Goal: Transaction & Acquisition: Obtain resource

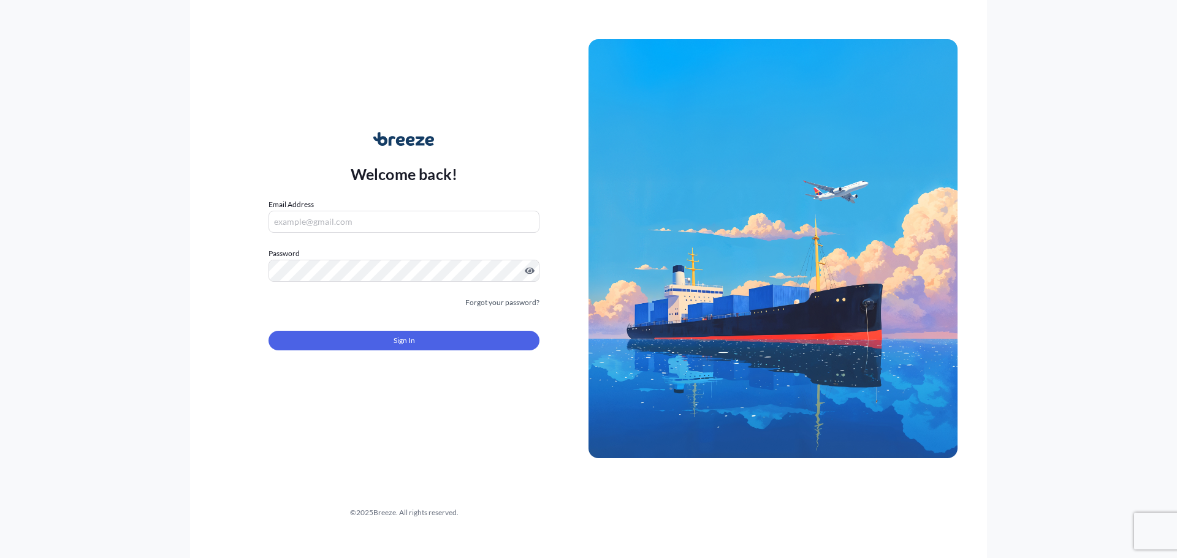
type input "[PERSON_NAME][EMAIL_ADDRESS][DOMAIN_NAME]"
click at [367, 334] on button "Sign In" at bounding box center [403, 341] width 271 height 20
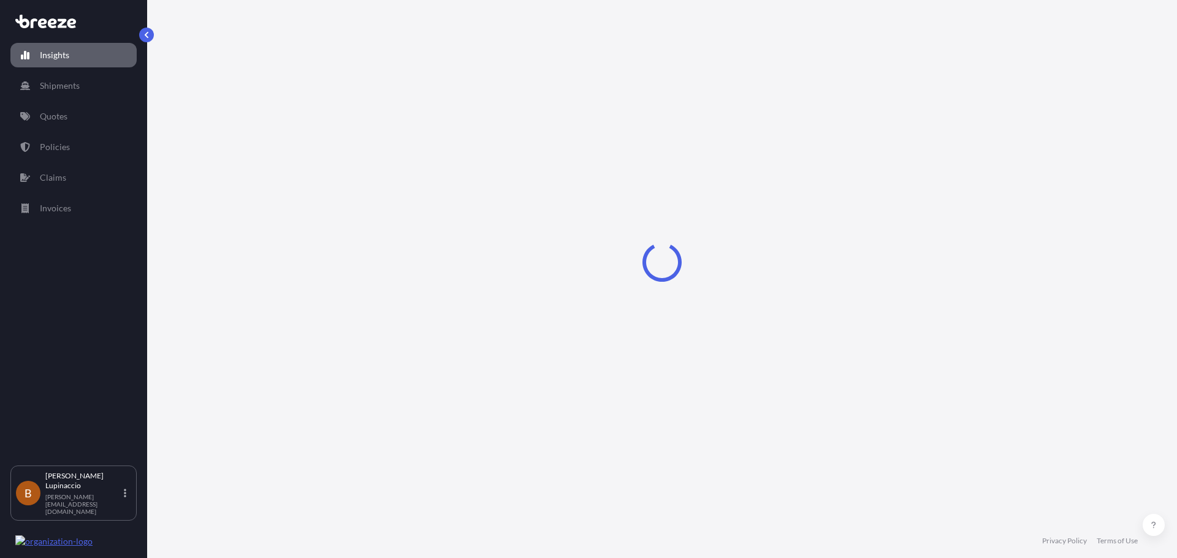
select select "2025"
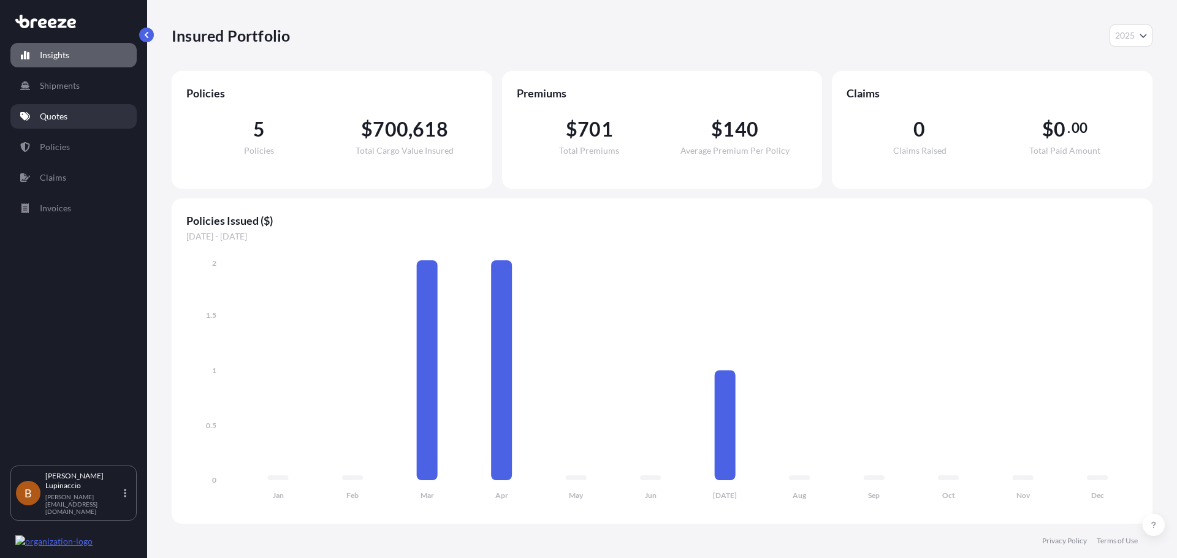
click at [107, 115] on link "Quotes" at bounding box center [73, 116] width 126 height 25
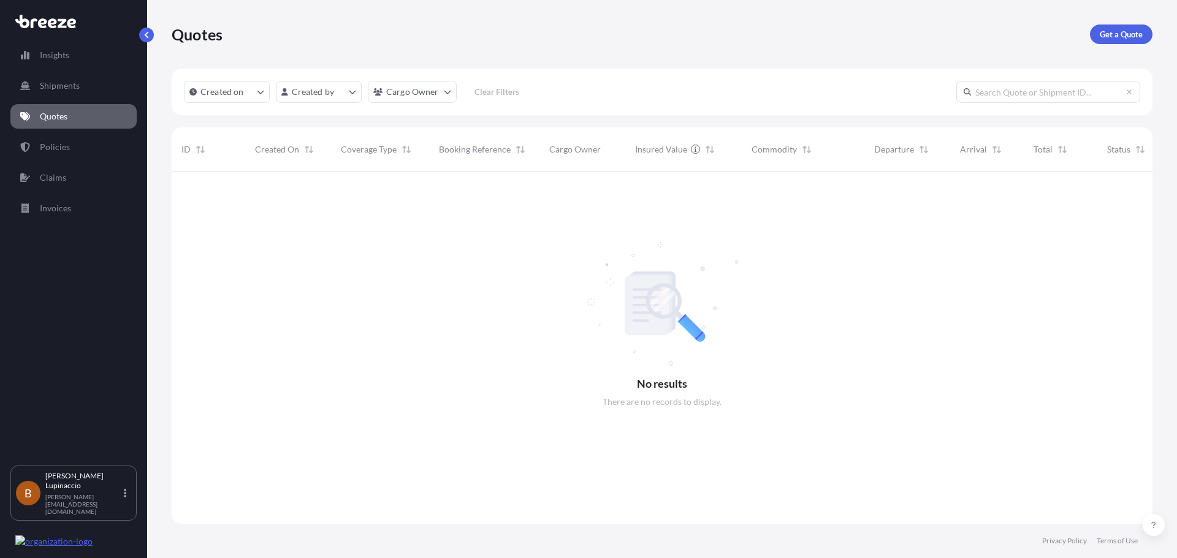
scroll to position [387, 972]
click at [1107, 32] on p "Get a Quote" at bounding box center [1121, 34] width 43 height 12
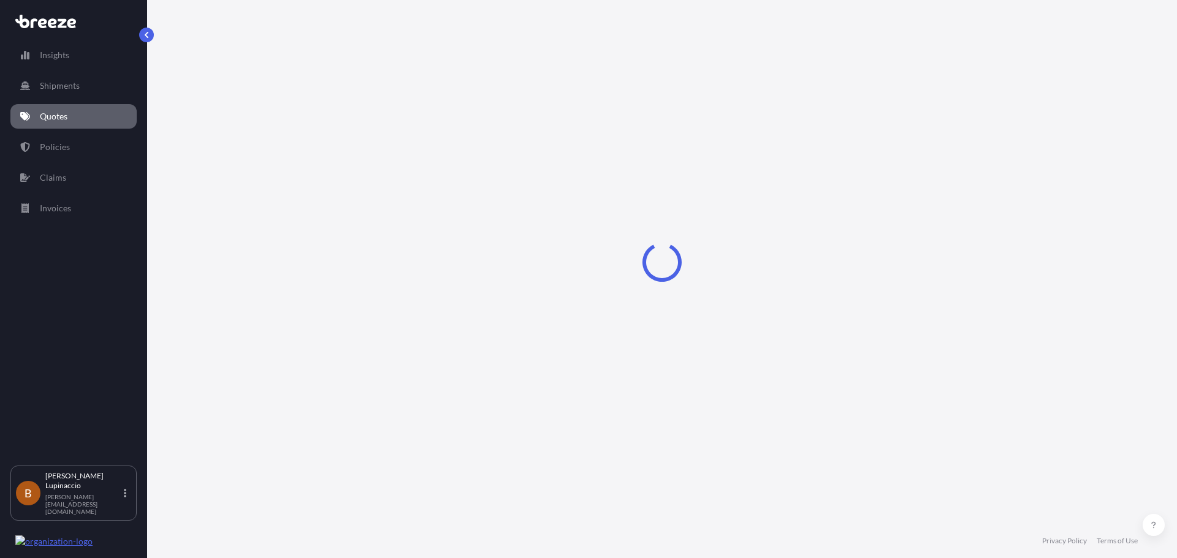
select select "Sea"
select select "1"
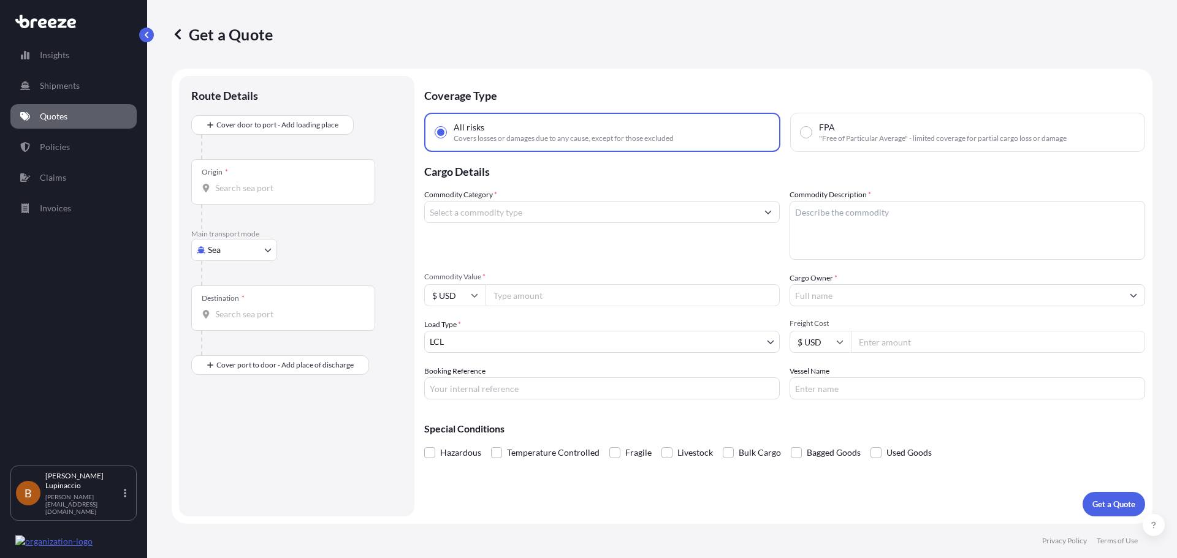
click at [223, 257] on body "Insights Shipments Quotes Policies Claims Invoices B [PERSON_NAME] [PERSON_NAME…" at bounding box center [588, 325] width 1177 height 650
click at [223, 326] on span "Road" at bounding box center [225, 326] width 20 height 12
select select "Road"
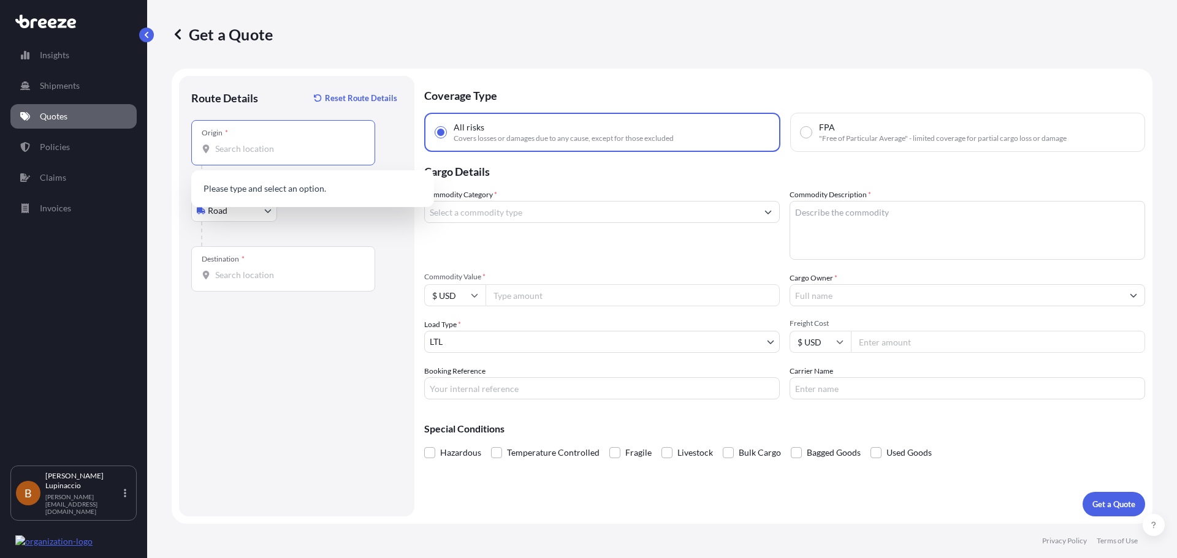
click at [232, 145] on input "Origin *" at bounding box center [287, 149] width 145 height 12
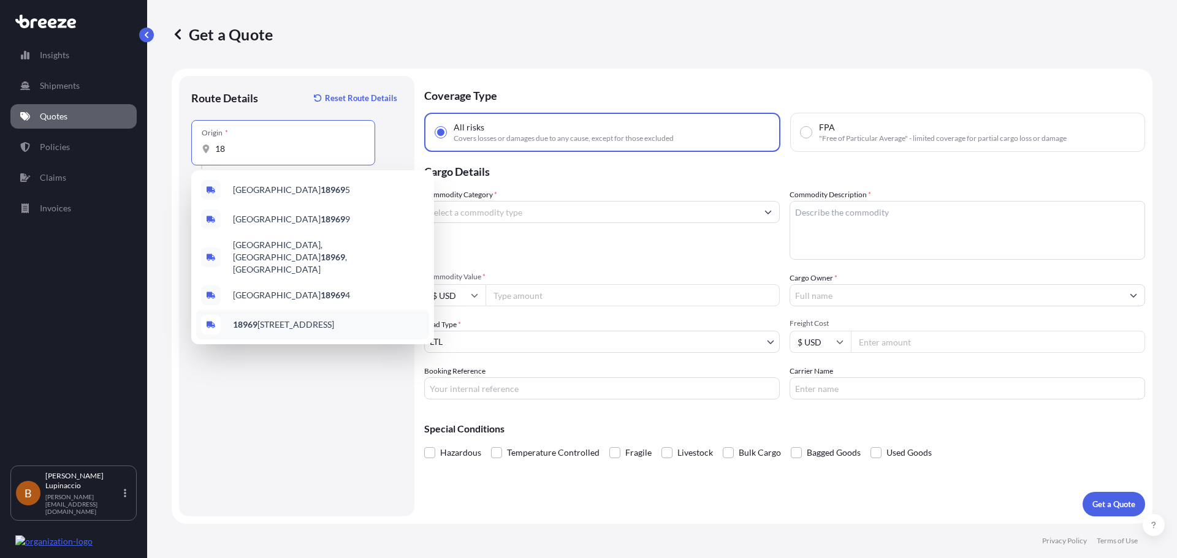
type input "1"
click at [291, 229] on div "[GEOGRAPHIC_DATA] , [GEOGRAPHIC_DATA], [GEOGRAPHIC_DATA]" at bounding box center [312, 222] width 233 height 34
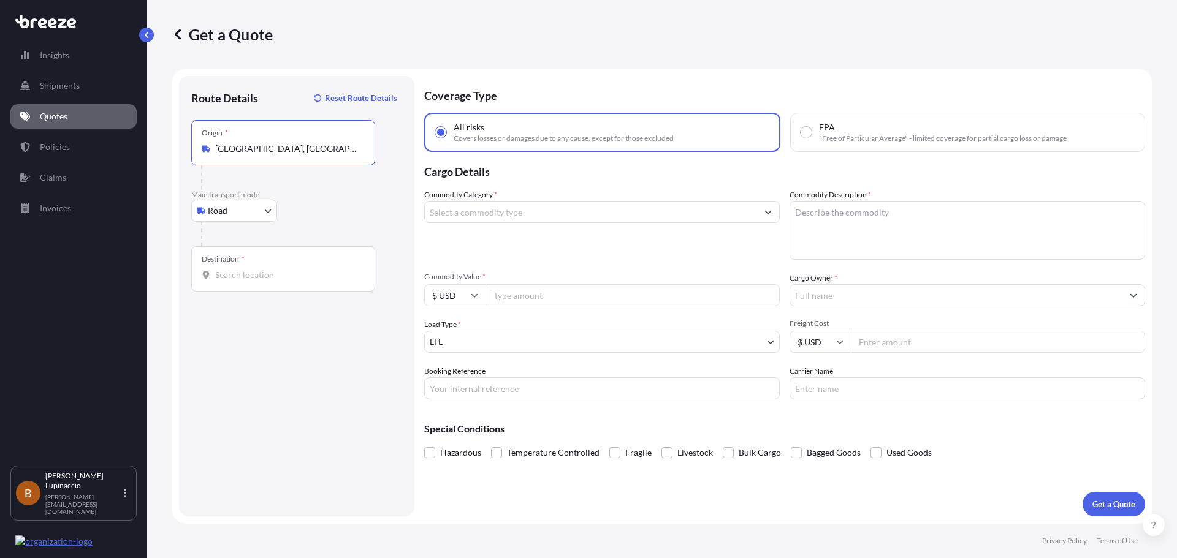
type input "[GEOGRAPHIC_DATA], [GEOGRAPHIC_DATA], [GEOGRAPHIC_DATA]"
click at [273, 262] on div "Destination *" at bounding box center [283, 268] width 184 height 45
click at [273, 269] on input "Destination *" at bounding box center [287, 275] width 145 height 12
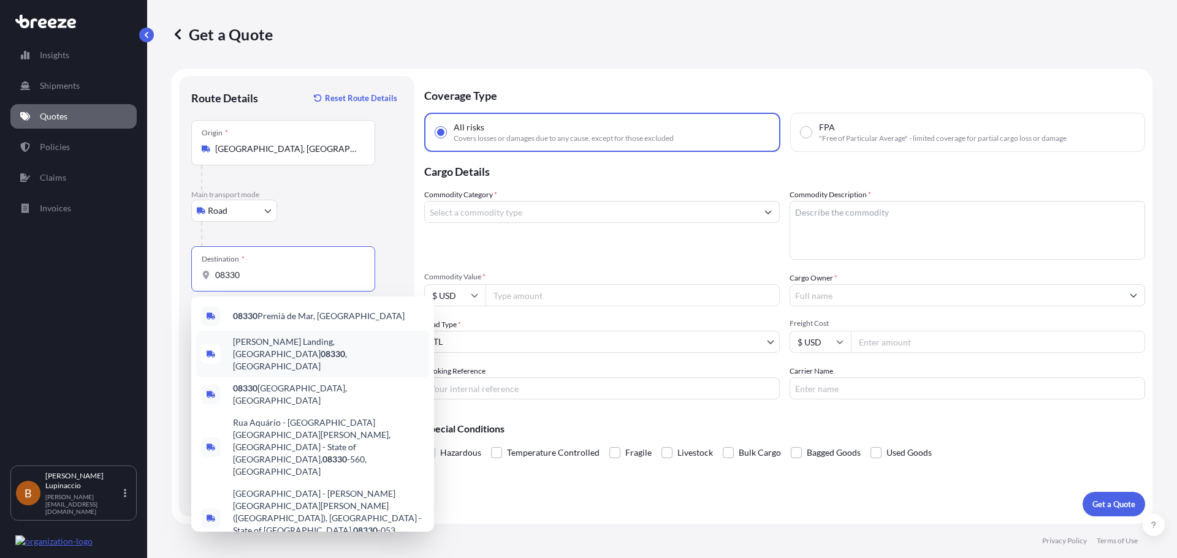
click at [303, 353] on div "[PERSON_NAME][GEOGRAPHIC_DATA] , [GEOGRAPHIC_DATA]" at bounding box center [312, 354] width 233 height 47
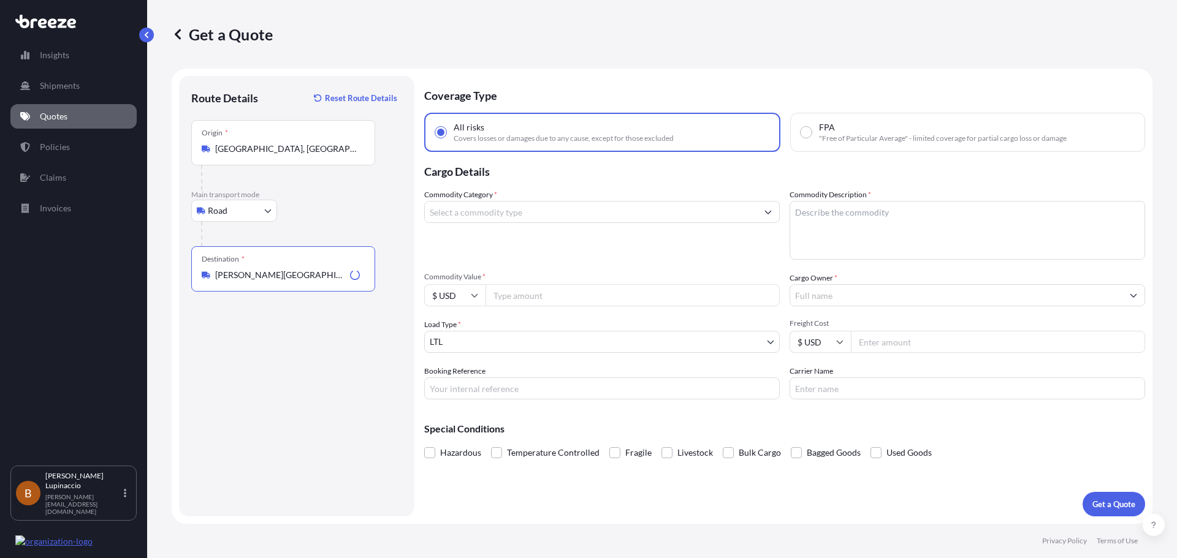
type input "[PERSON_NAME][GEOGRAPHIC_DATA], [GEOGRAPHIC_DATA]"
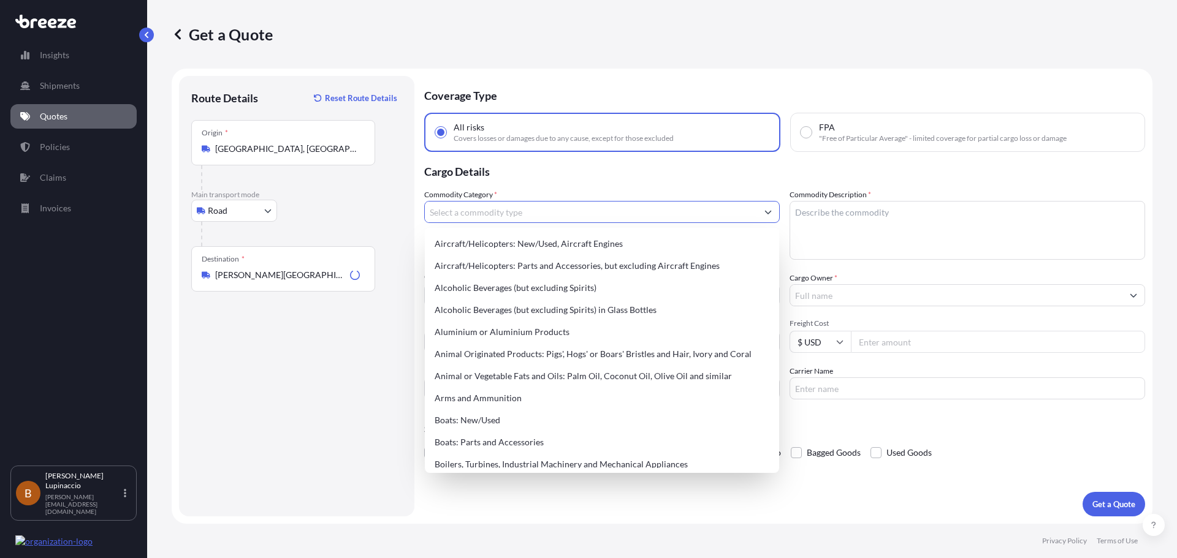
click at [538, 207] on input "Commodity Category *" at bounding box center [591, 212] width 332 height 22
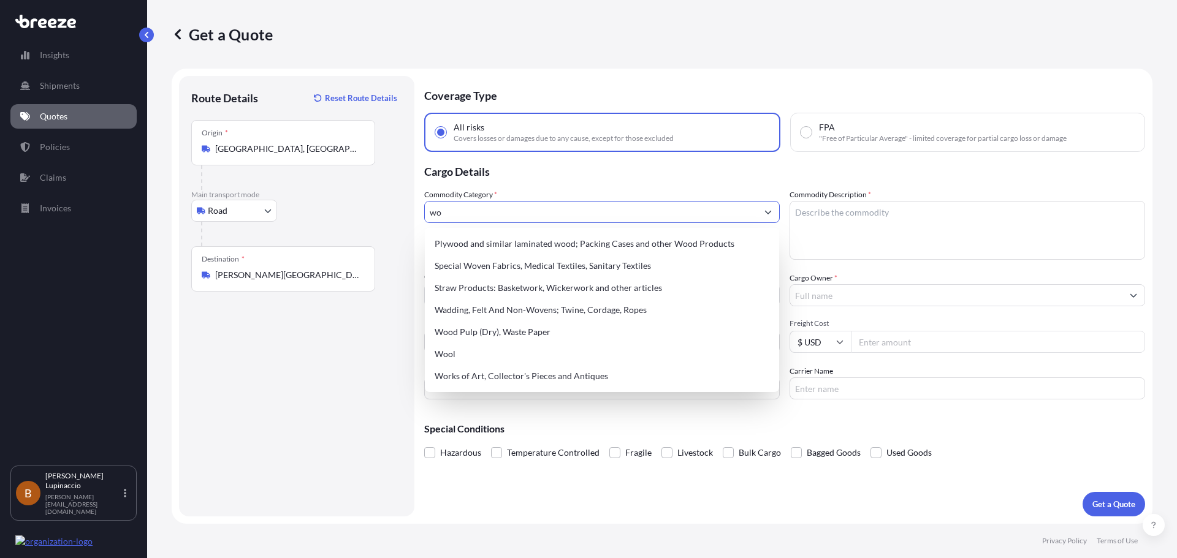
type input "w"
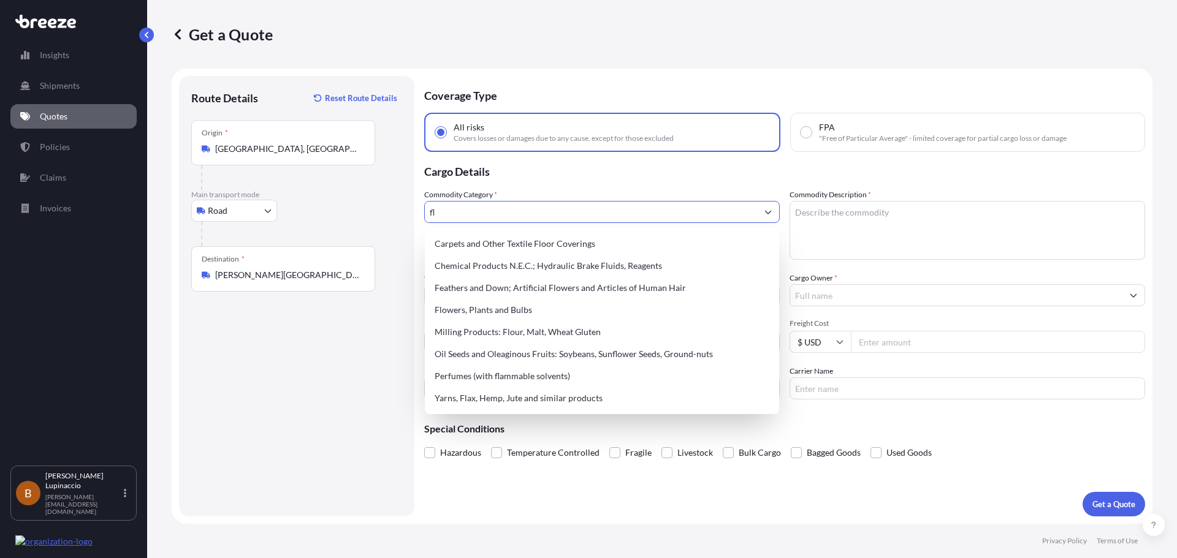
type input "f"
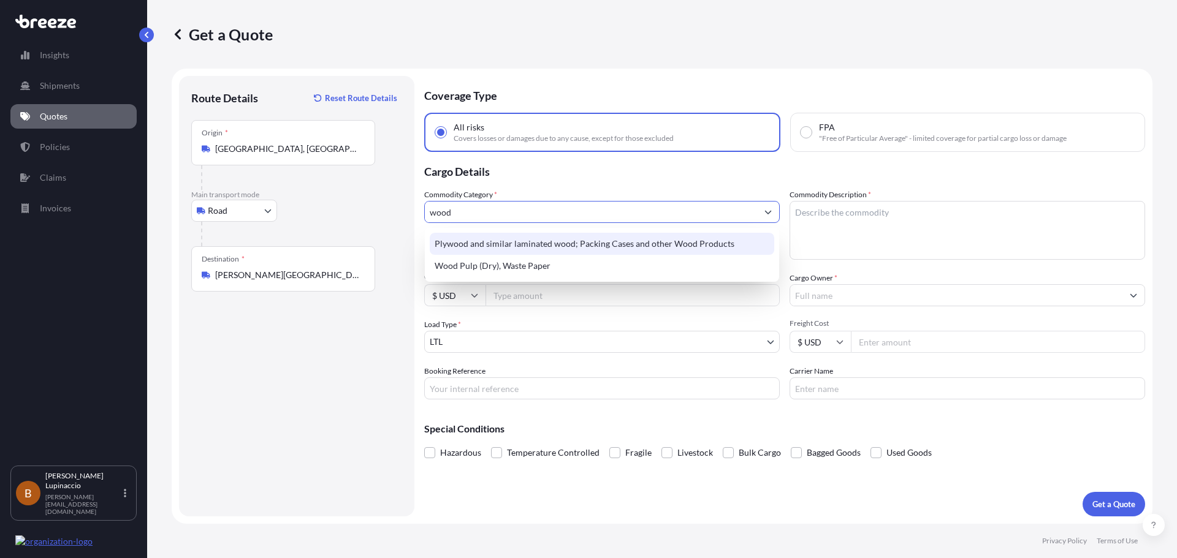
click at [524, 240] on div "Plywood and similar laminated wood; Packing Cases and other Wood Products" at bounding box center [602, 244] width 345 height 22
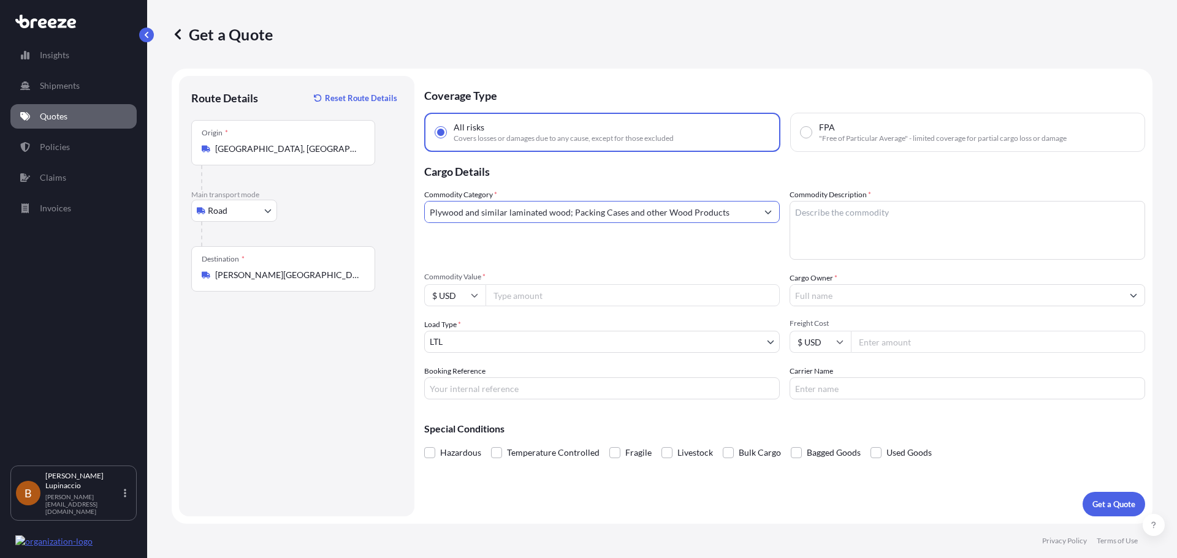
type input "Plywood and similar laminated wood; Packing Cases and other Wood Products"
click at [875, 223] on textarea "Commodity Description *" at bounding box center [968, 230] width 356 height 59
type textarea "Wood Flooring"
click at [564, 285] on input "Commodity Value *" at bounding box center [632, 295] width 294 height 22
click at [558, 300] on input "Commodity Value *" at bounding box center [632, 295] width 294 height 22
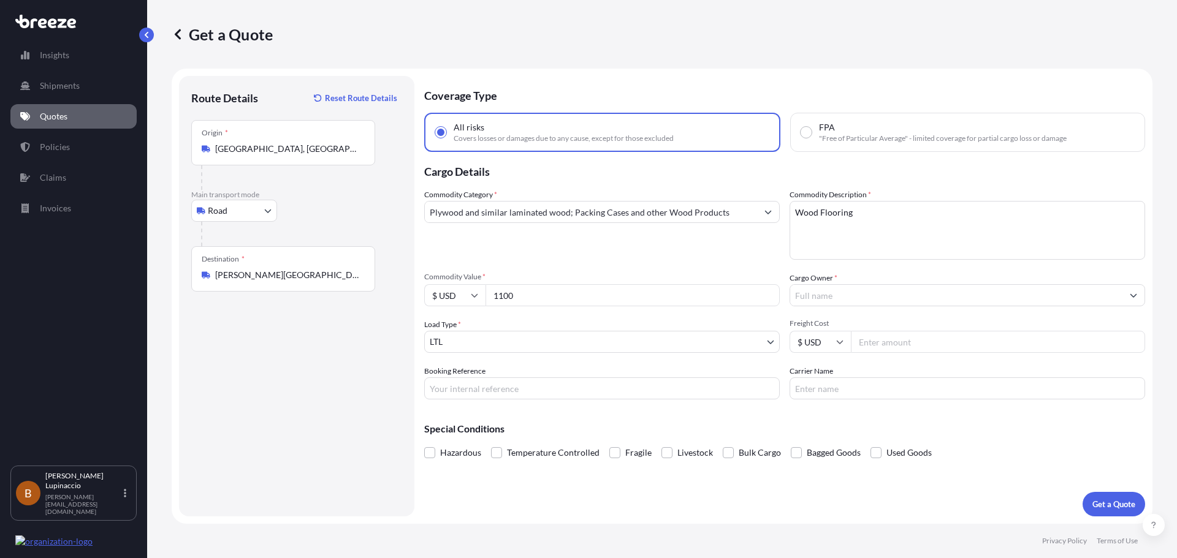
type input "1100"
click at [543, 340] on body "Insights Shipments Quotes Policies Claims Invoices B [PERSON_NAME] [PERSON_NAME…" at bounding box center [588, 325] width 1177 height 650
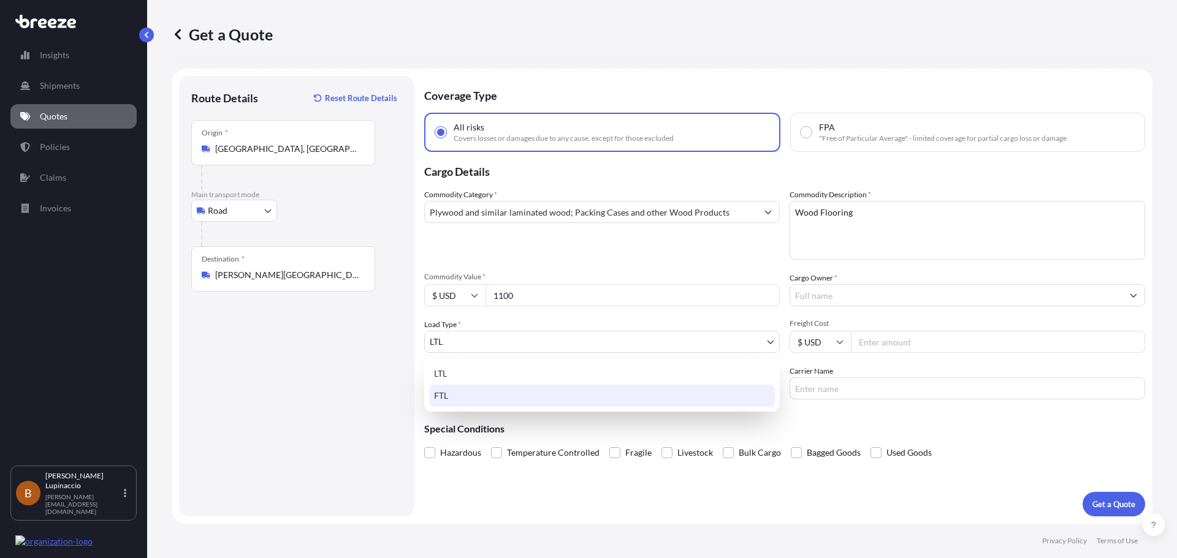
click at [507, 394] on div "FTL" at bounding box center [602, 396] width 346 height 22
select select "2"
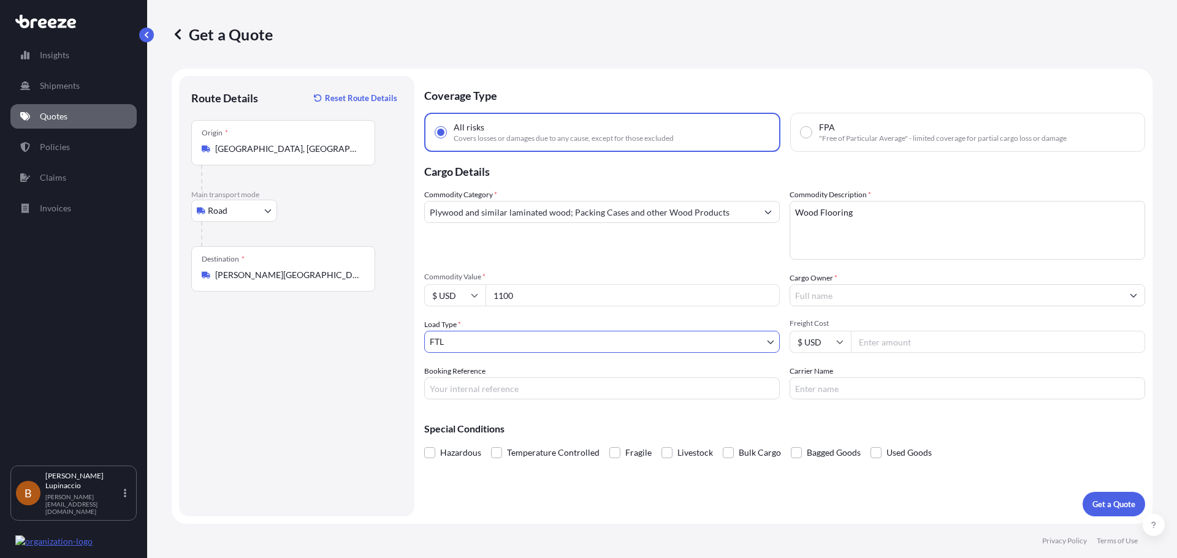
click at [1037, 335] on input "Freight Cost" at bounding box center [998, 342] width 294 height 22
type input "1100"
drag, startPoint x: 583, startPoint y: 300, endPoint x: 314, endPoint y: 312, distance: 269.4
click at [314, 312] on form "Route Details Reset Route Details Place of loading Road Road Rail Origin * [GEO…" at bounding box center [662, 296] width 981 height 455
type input "115000"
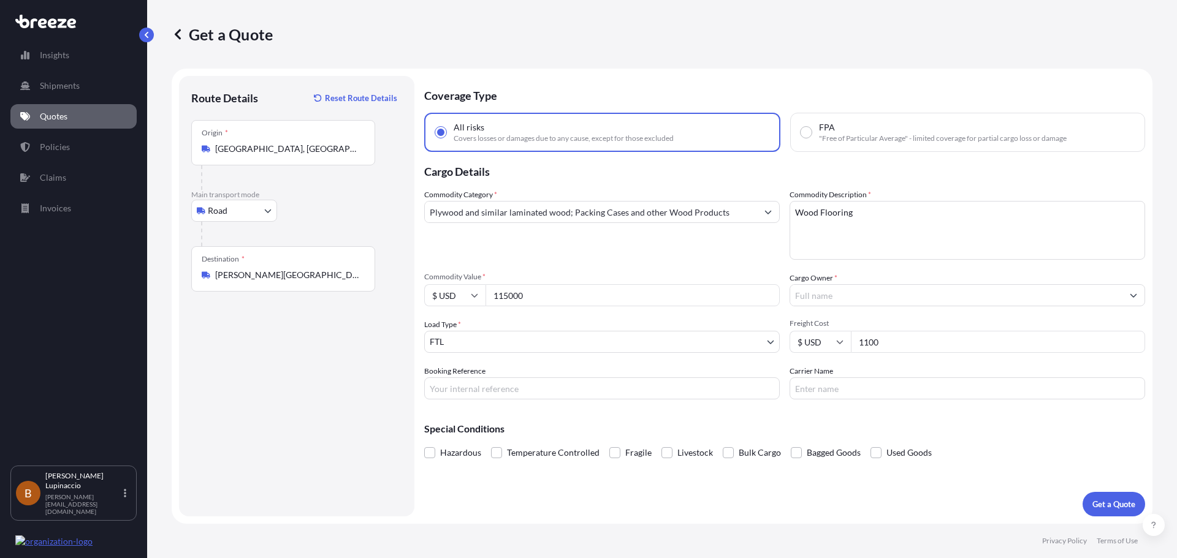
click at [625, 416] on div "Special Conditions Hazardous Temperature Controlled Fragile Livestock Bulk Carg…" at bounding box center [784, 435] width 721 height 53
drag, startPoint x: 529, startPoint y: 392, endPoint x: 554, endPoint y: 386, distance: 26.0
click at [529, 392] on input "Booking Reference" at bounding box center [602, 389] width 356 height 22
click at [888, 386] on input "Carrier Name" at bounding box center [968, 389] width 356 height 22
click at [1125, 498] on button "Get a Quote" at bounding box center [1114, 504] width 63 height 25
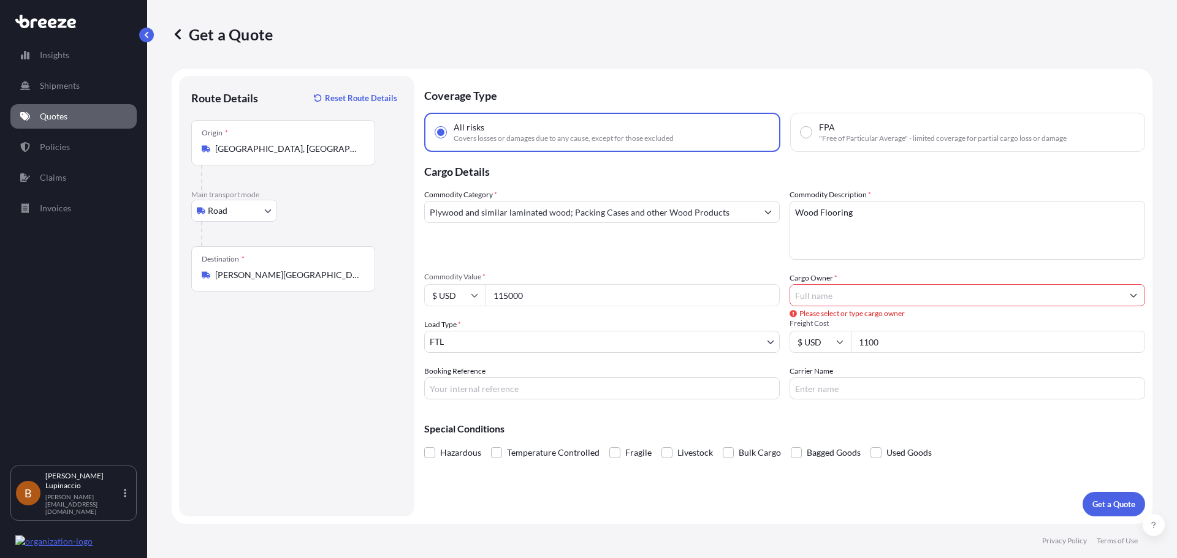
click at [1048, 291] on input "Cargo Owner *" at bounding box center [956, 295] width 332 height 22
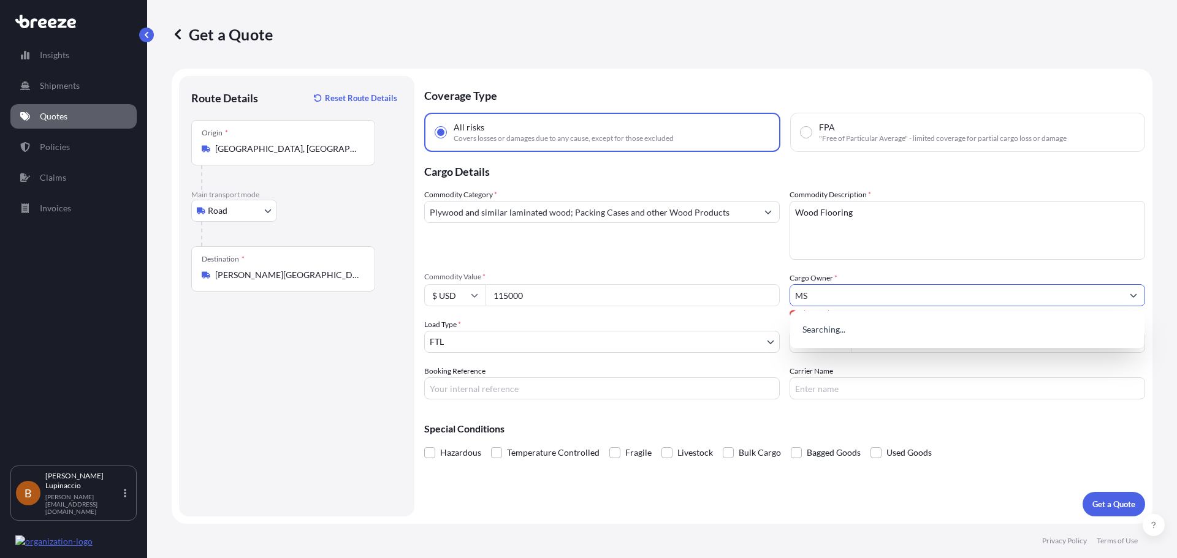
type input "MS"
click at [1129, 490] on div "Coverage Type All risks Covers losses or damages due to any cause, except for t…" at bounding box center [784, 296] width 721 height 441
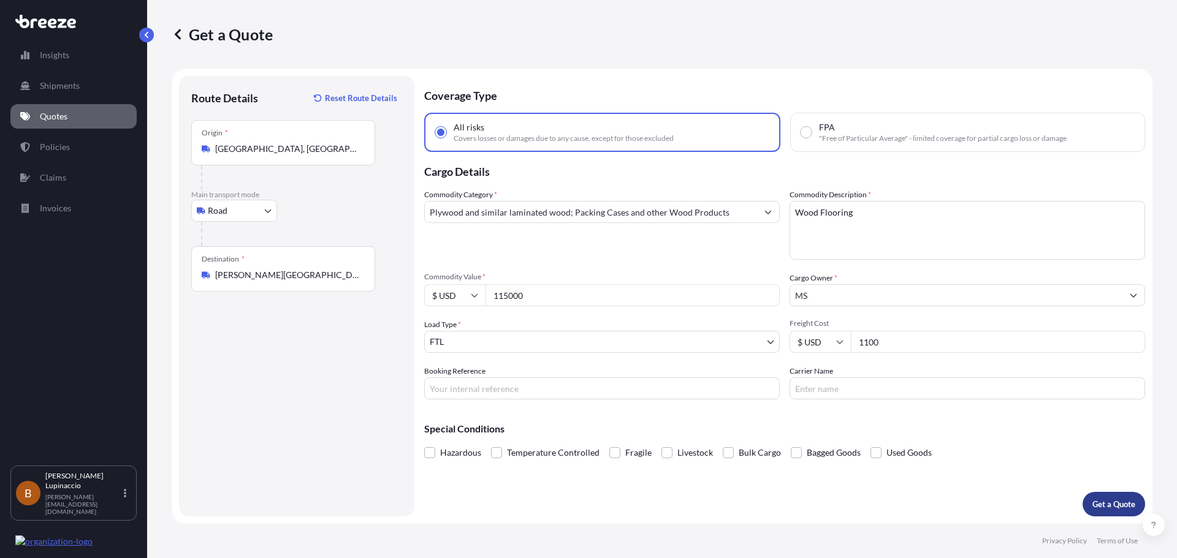
click at [1116, 496] on button "Get a Quote" at bounding box center [1114, 504] width 63 height 25
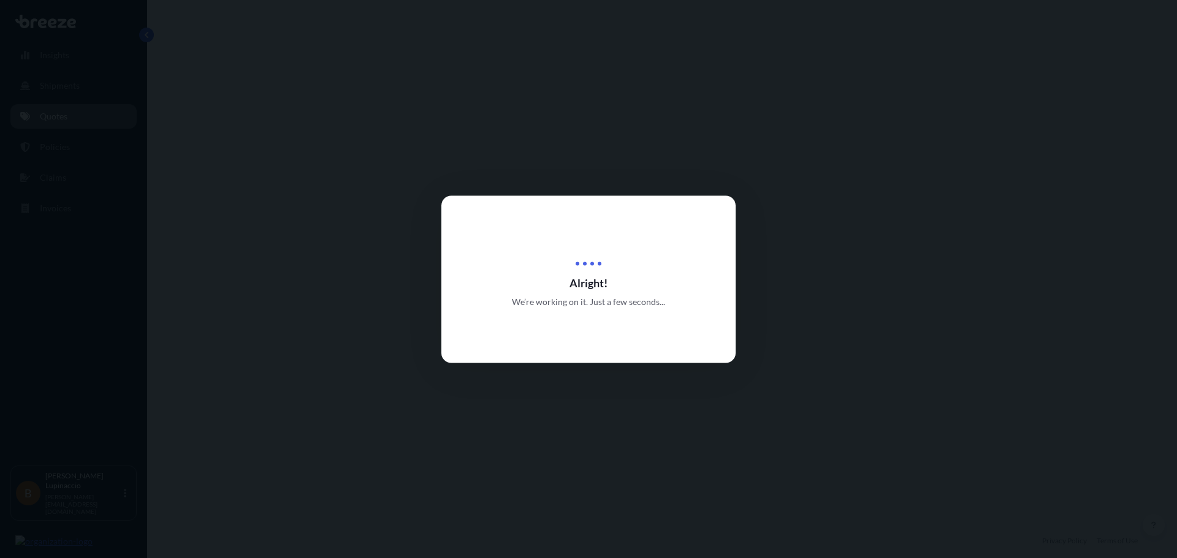
select select "Road"
select select "2"
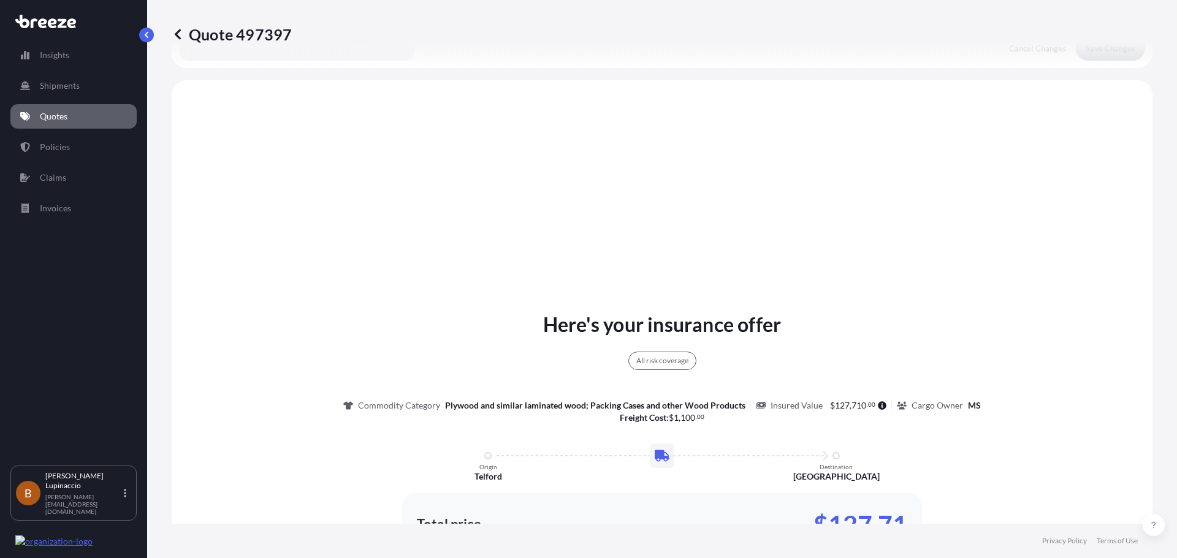
scroll to position [445, 0]
